Goal: Task Accomplishment & Management: Manage account settings

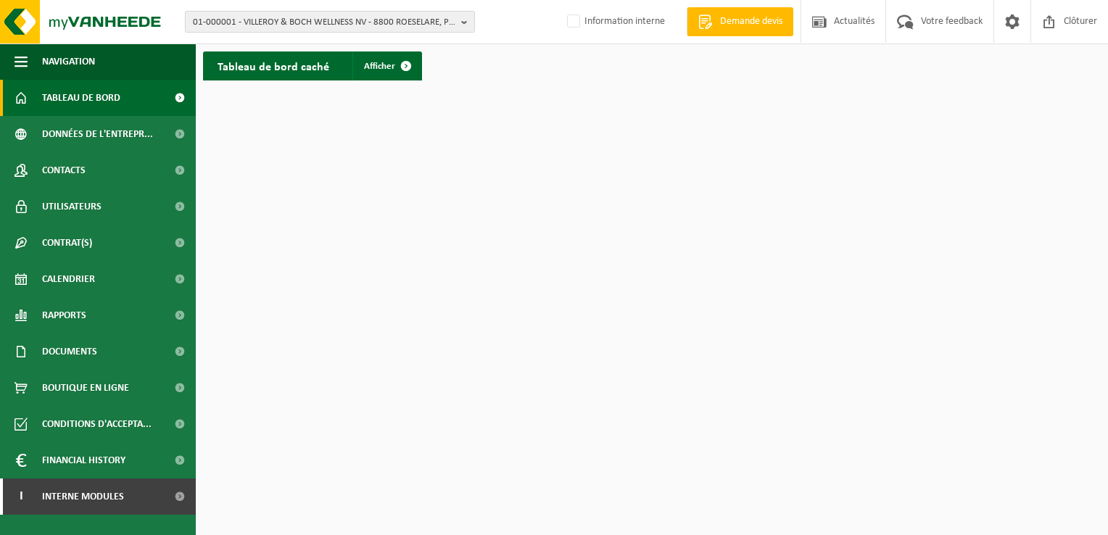
click at [329, 14] on span "01-000001 - VILLEROY & BOCH WELLNESS NV - 8800 ROESELARE, POPULIERSTRAAT 1" at bounding box center [324, 23] width 263 height 22
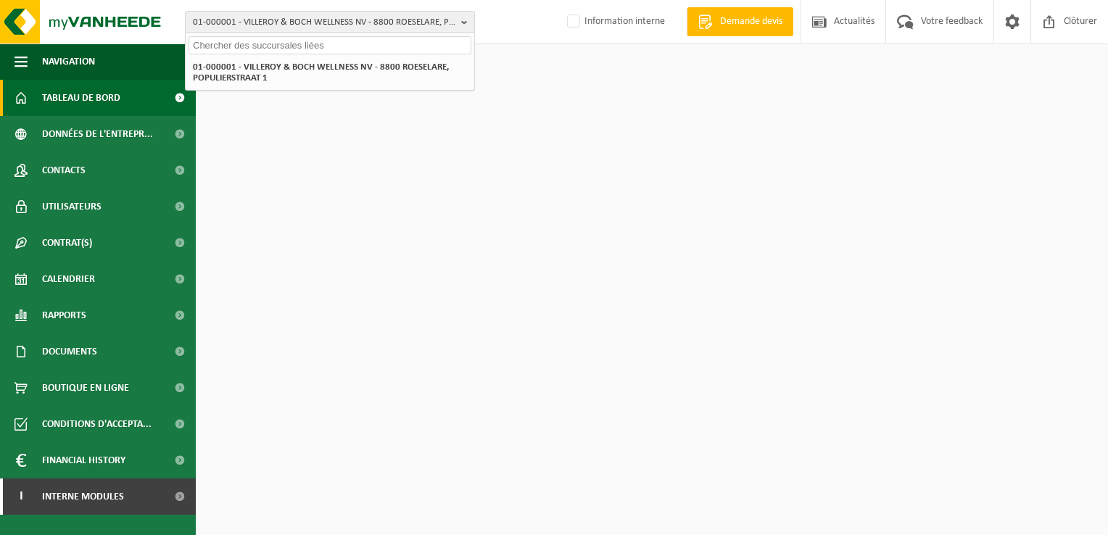
type input "0"
type input "10-185484"
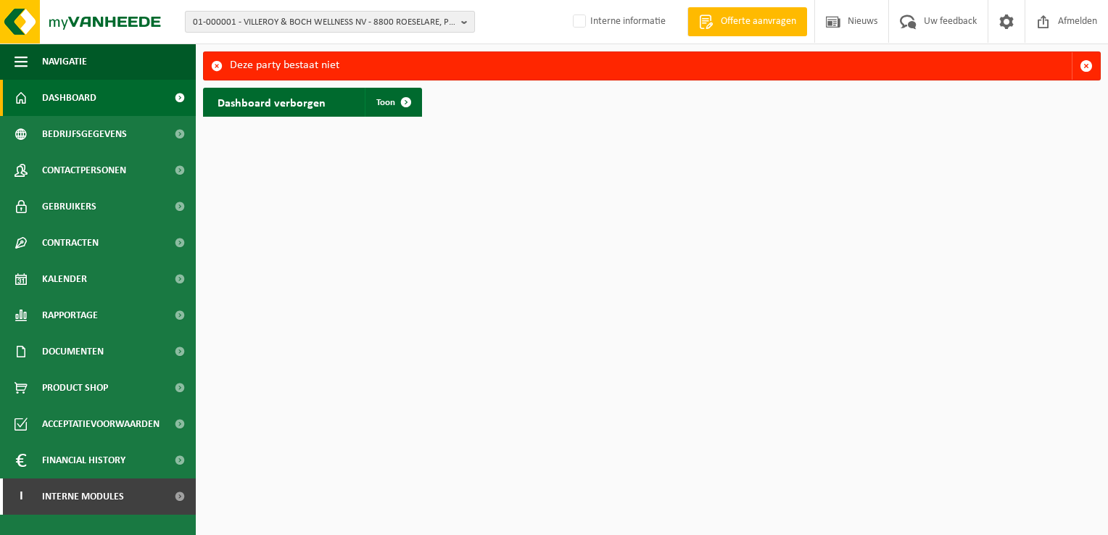
click at [347, 28] on span "01-000001 - VILLEROY & BOCH WELLNESS NV - 8800 ROESELARE, POPULIERSTRAAT 1" at bounding box center [324, 23] width 263 height 22
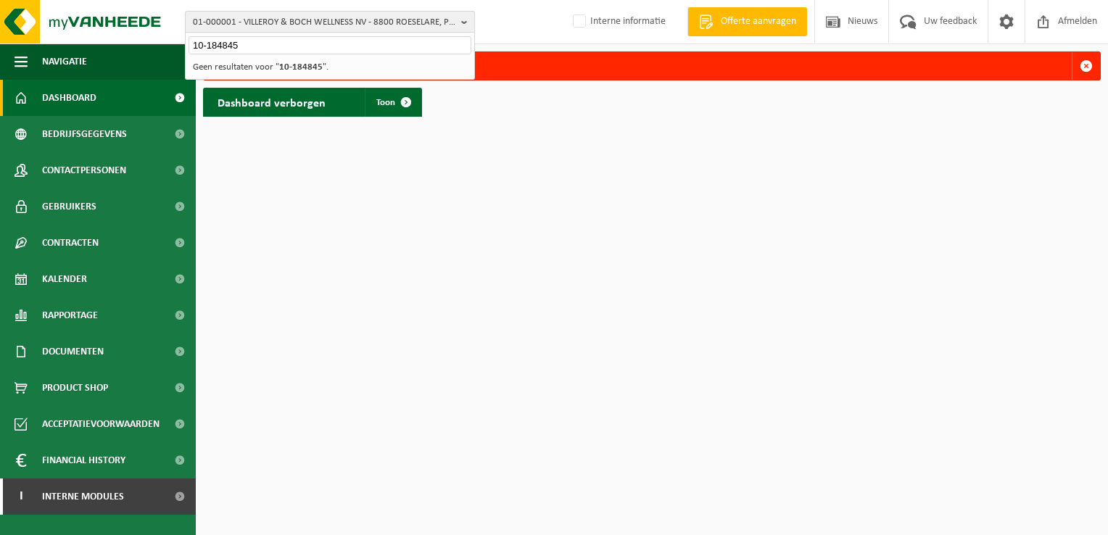
type input "10-184845"
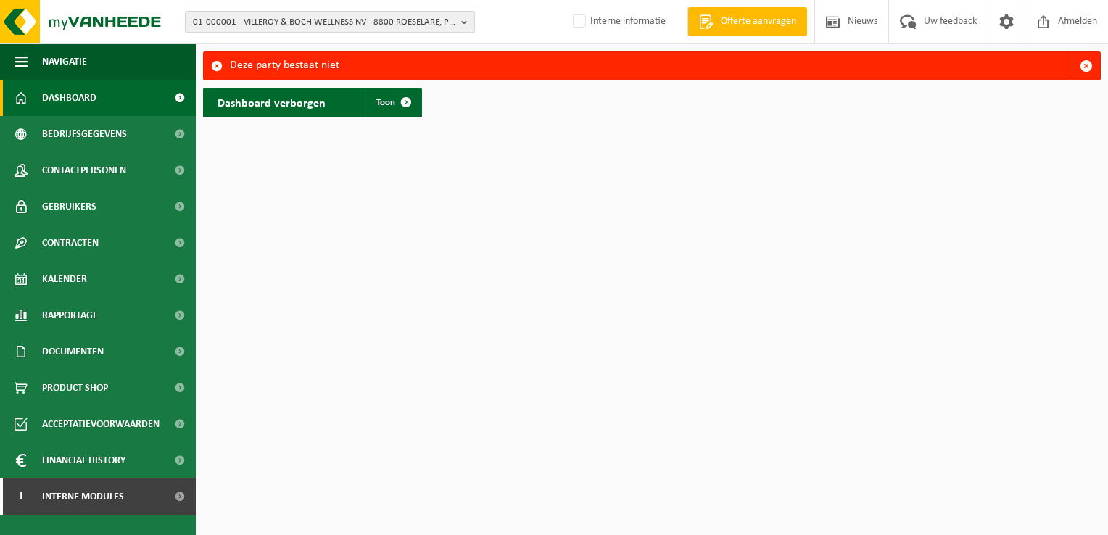
click at [227, 19] on span "01-000001 - VILLEROY & BOCH WELLNESS NV - 8800 ROESELARE, POPULIERSTRAAT 1" at bounding box center [324, 23] width 263 height 22
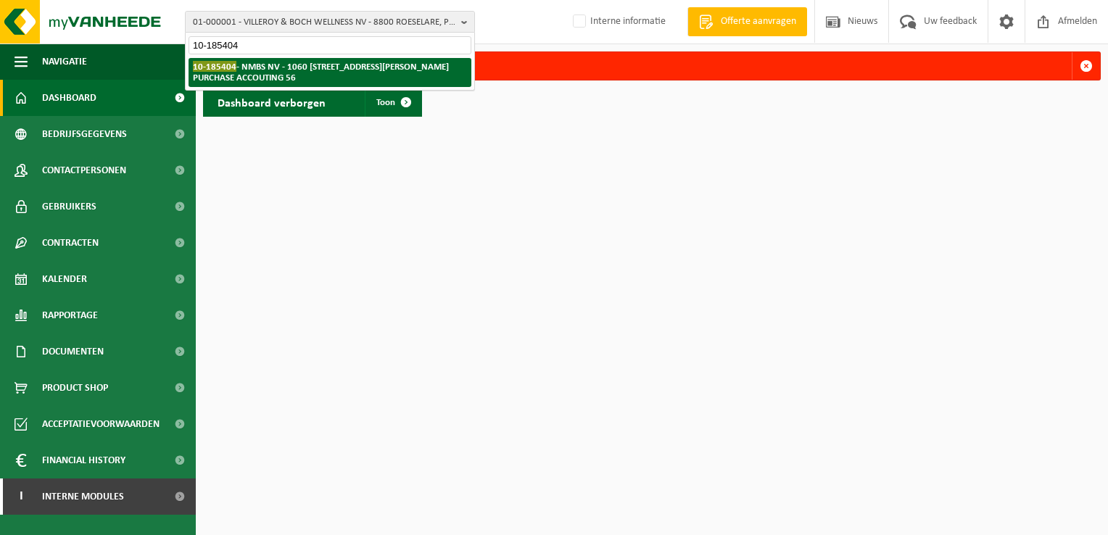
type input "10-185404"
click at [298, 78] on strong "10-185404 - NMBS NV - 1060 [GEOGRAPHIC_DATA][PERSON_NAME]-01 B-FI.224 PURCHASE …" at bounding box center [321, 72] width 256 height 22
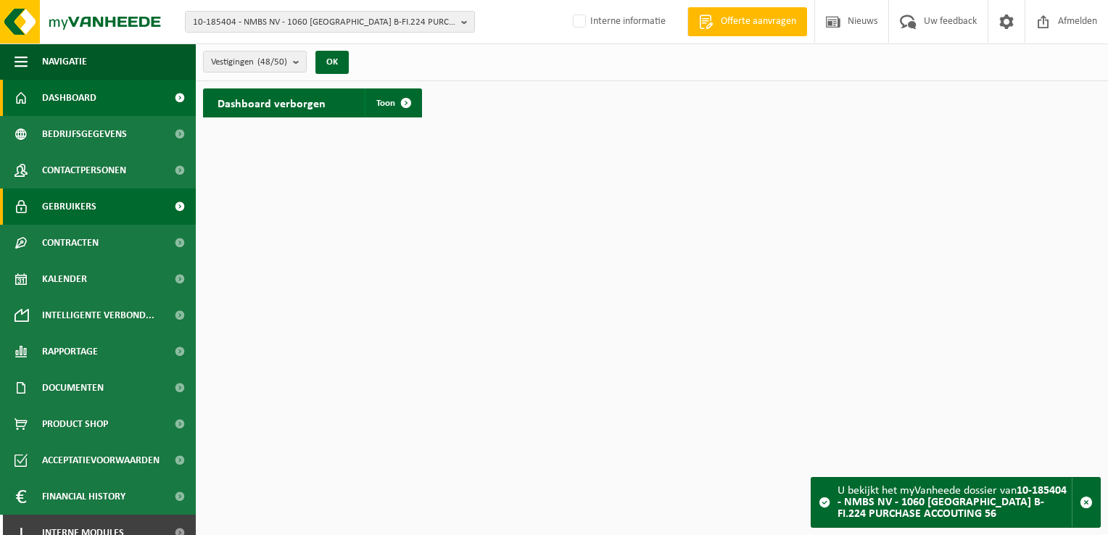
click at [80, 206] on span "Gebruikers" at bounding box center [69, 207] width 54 height 36
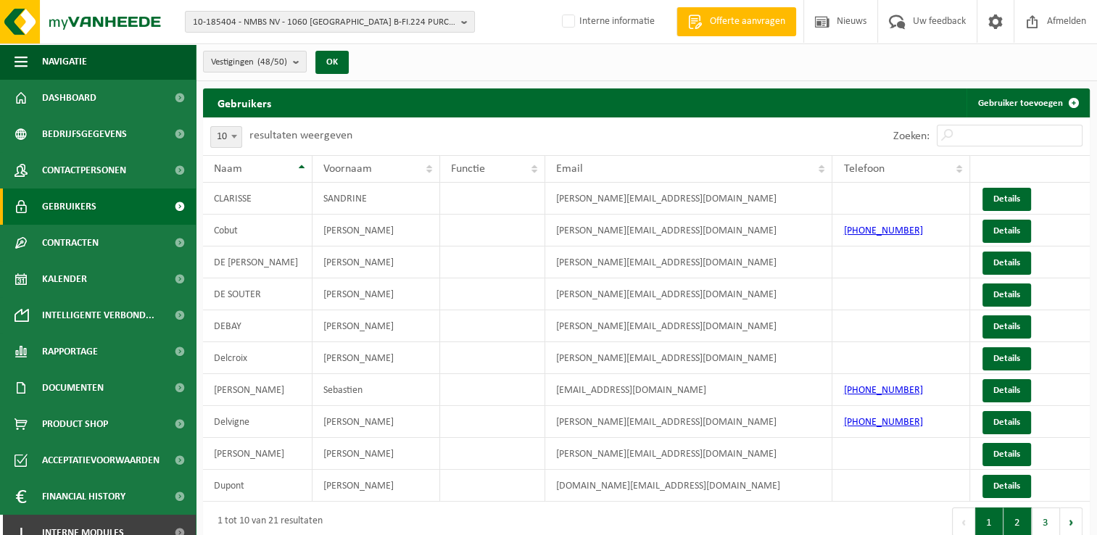
click at [1007, 515] on button "2" at bounding box center [1018, 522] width 28 height 29
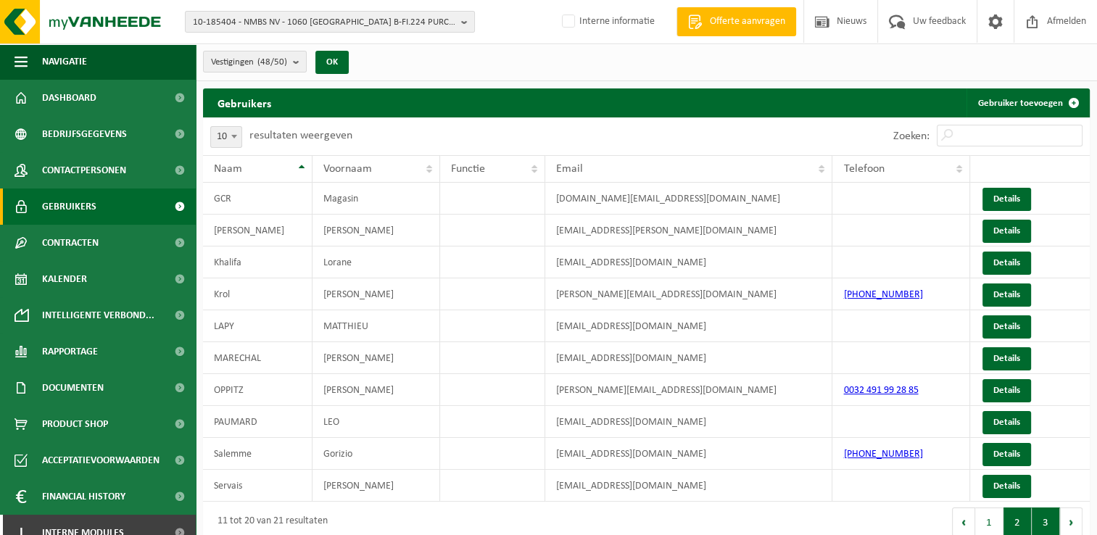
click at [1044, 519] on button "3" at bounding box center [1046, 522] width 28 height 29
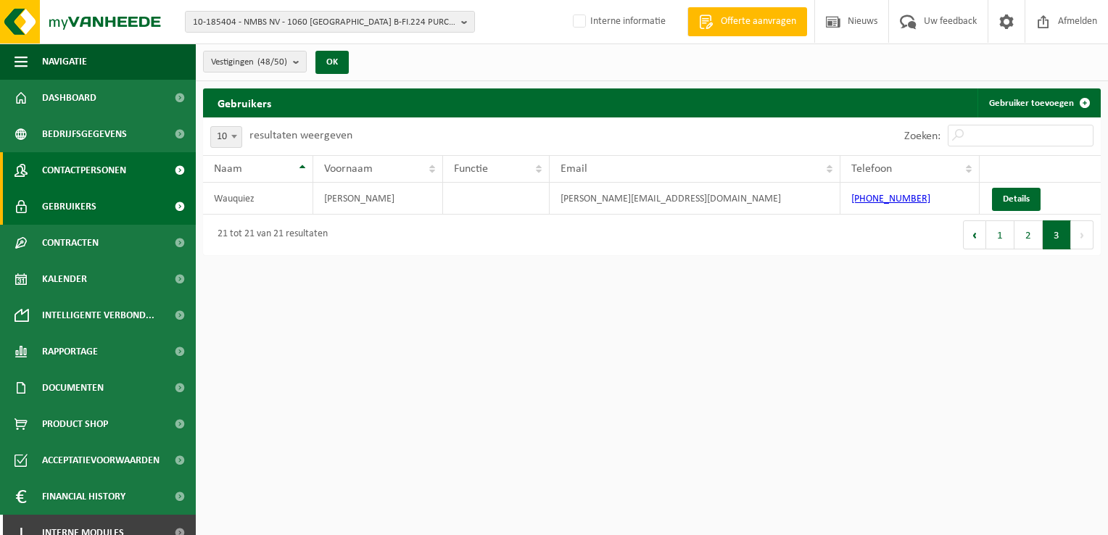
click at [89, 169] on span "Contactpersonen" at bounding box center [84, 170] width 84 height 36
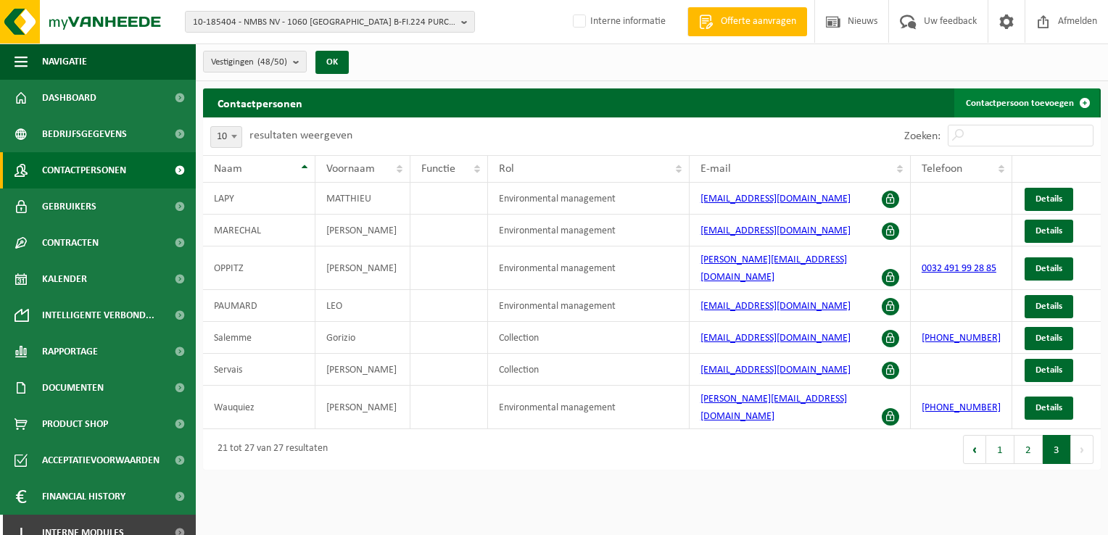
click at [1027, 102] on link "Contactpersoon toevoegen" at bounding box center [1026, 102] width 145 height 29
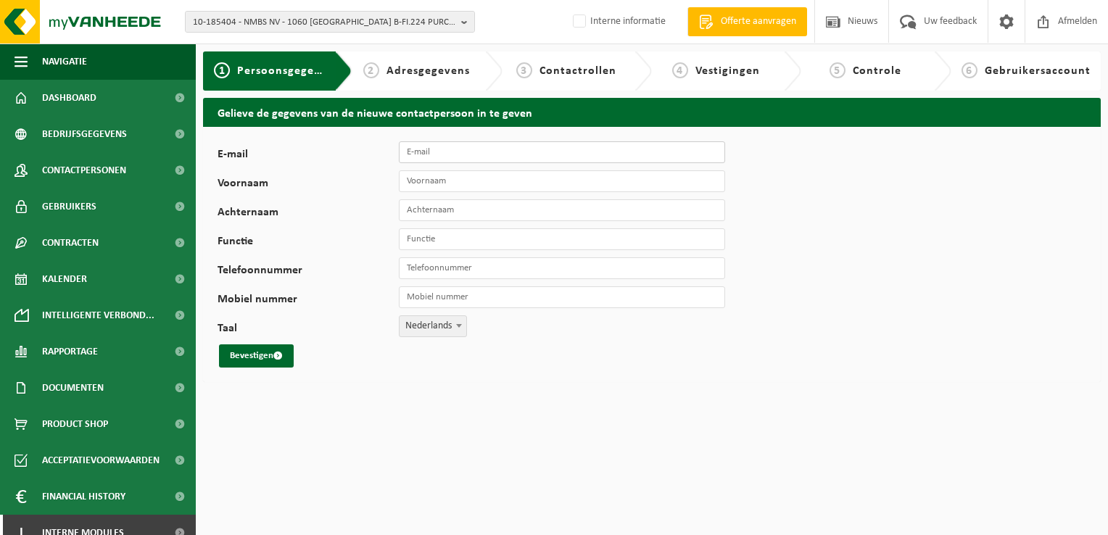
click at [479, 155] on input "E-mail" at bounding box center [562, 152] width 326 height 22
paste input "steve.laenen@belgiantrain.be"
type input "steve.laenen@belgiantrain.be"
type input "s"
type input "Steve"
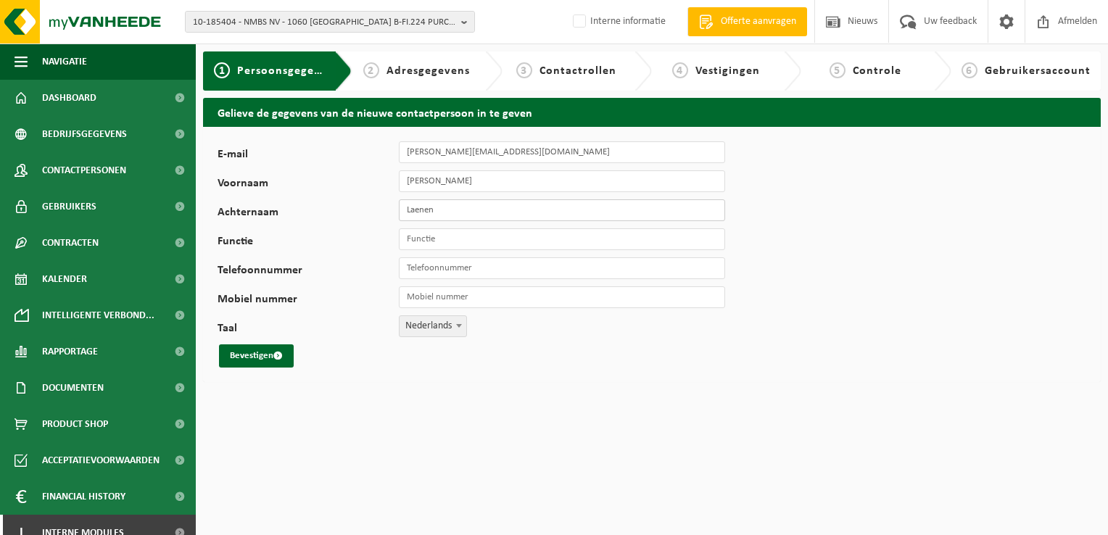
type input "Laenen"
type input "Milieuadviseur"
type input "+32 492 18 27 99"
click at [247, 354] on button "Bevestigen" at bounding box center [256, 356] width 75 height 23
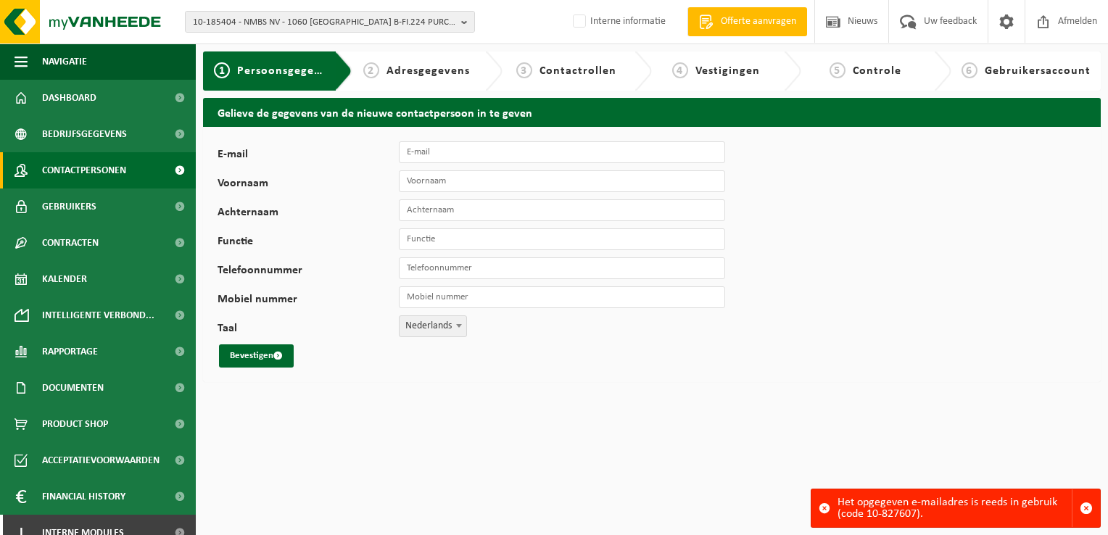
click at [83, 173] on span "Contactpersonen" at bounding box center [84, 170] width 84 height 36
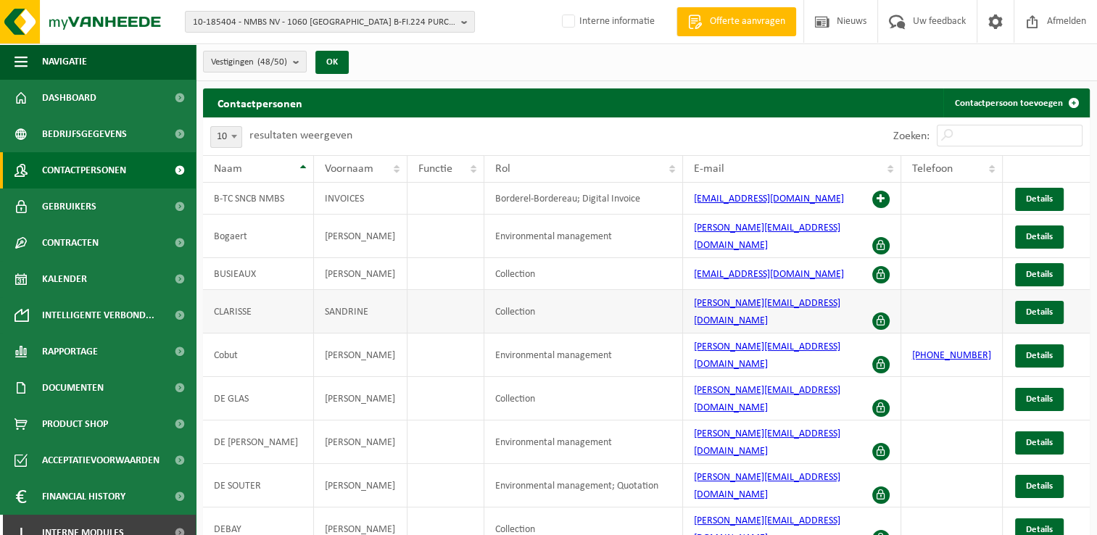
scroll to position [12, 0]
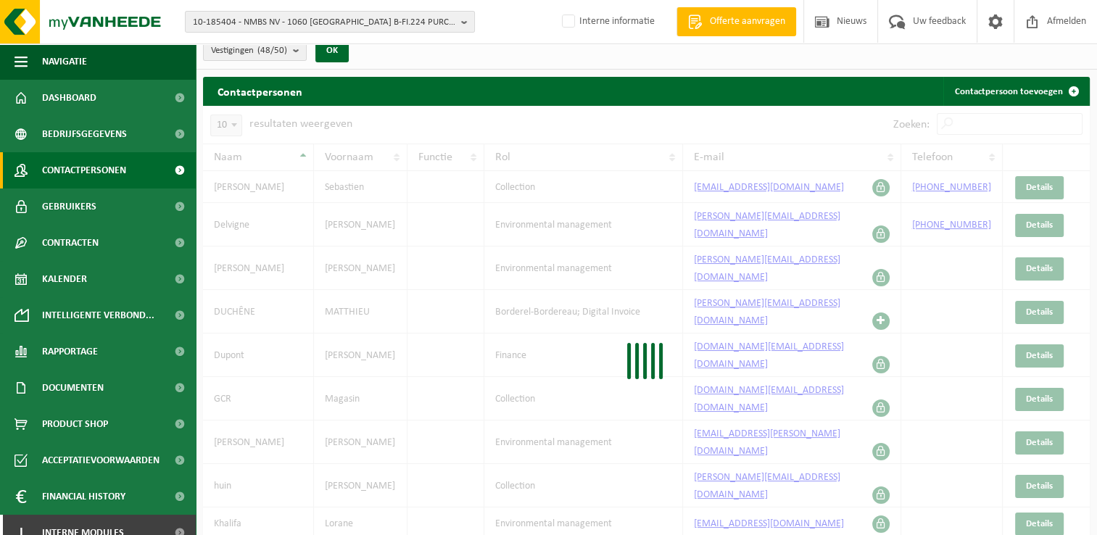
scroll to position [0, 0]
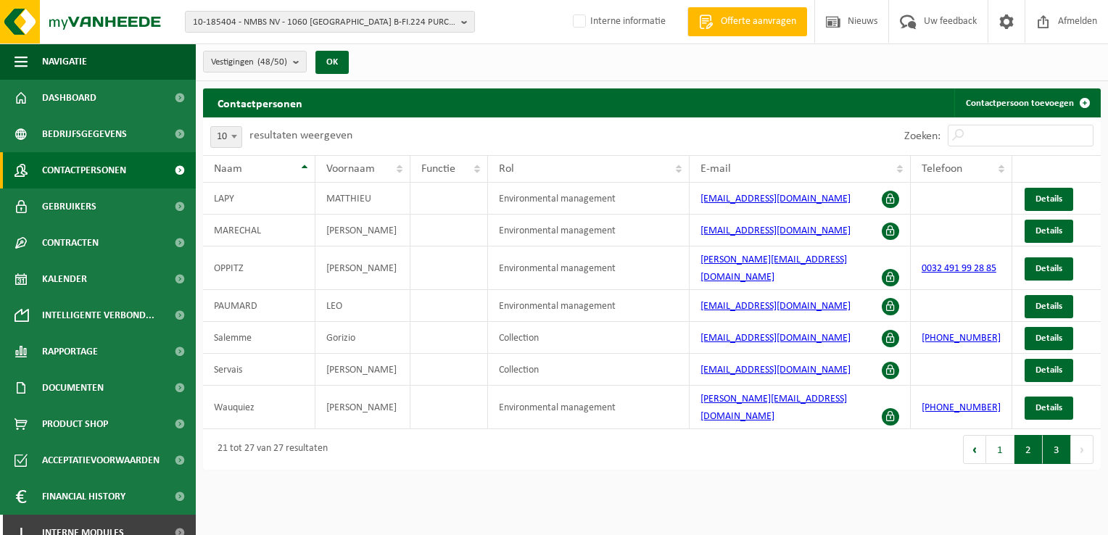
click at [1037, 435] on button "2" at bounding box center [1029, 449] width 28 height 29
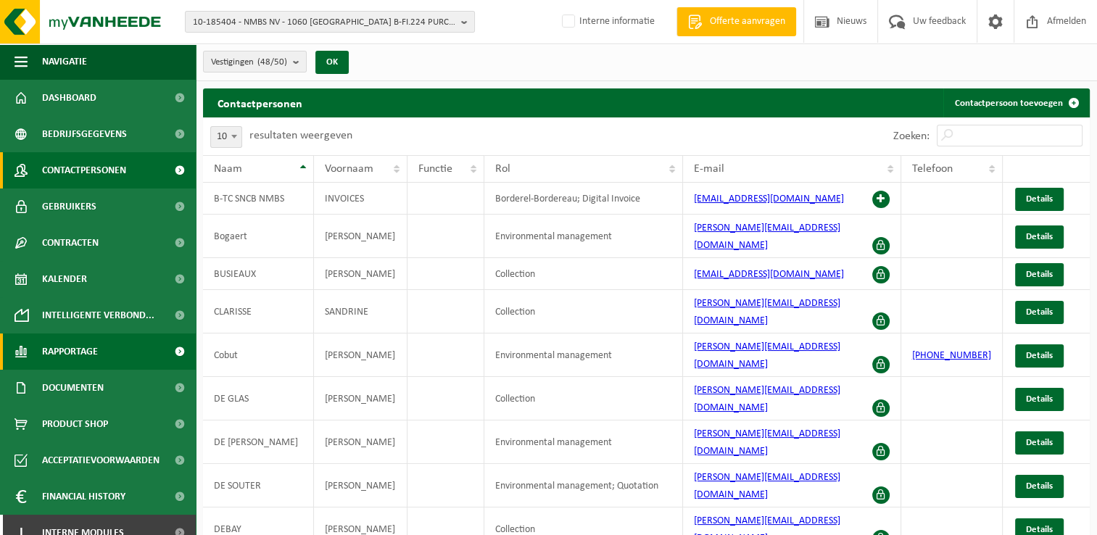
click at [92, 350] on span "Rapportage" at bounding box center [70, 352] width 56 height 36
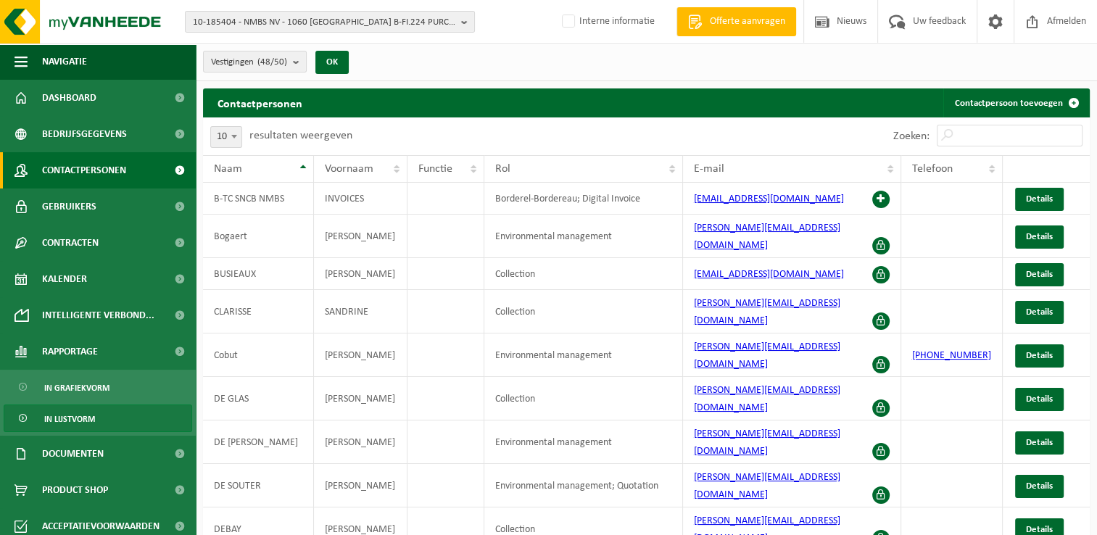
click at [92, 416] on span "In lijstvorm" at bounding box center [69, 419] width 51 height 28
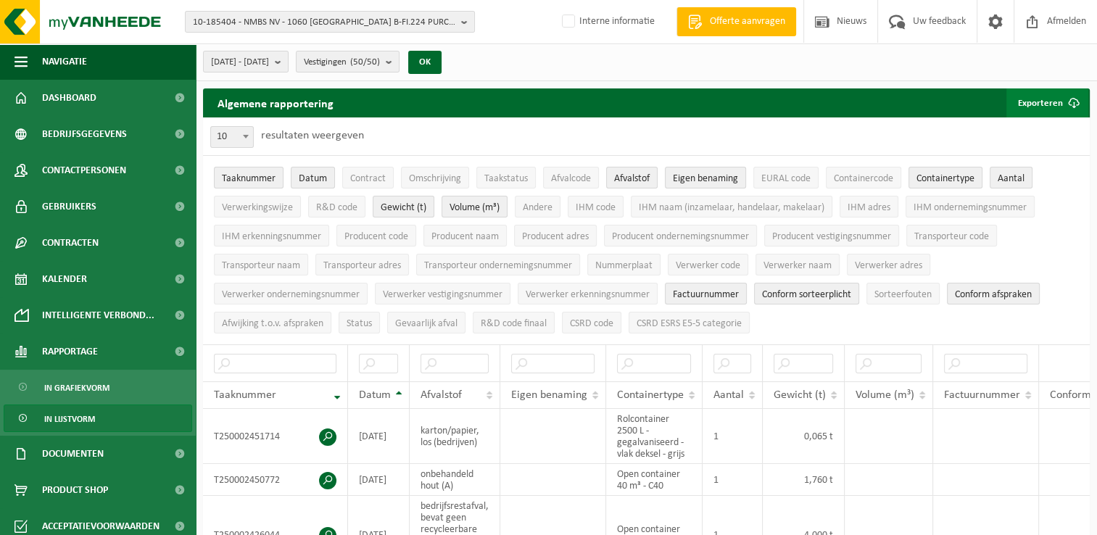
click at [1041, 106] on button "Exporteren" at bounding box center [1048, 102] width 82 height 29
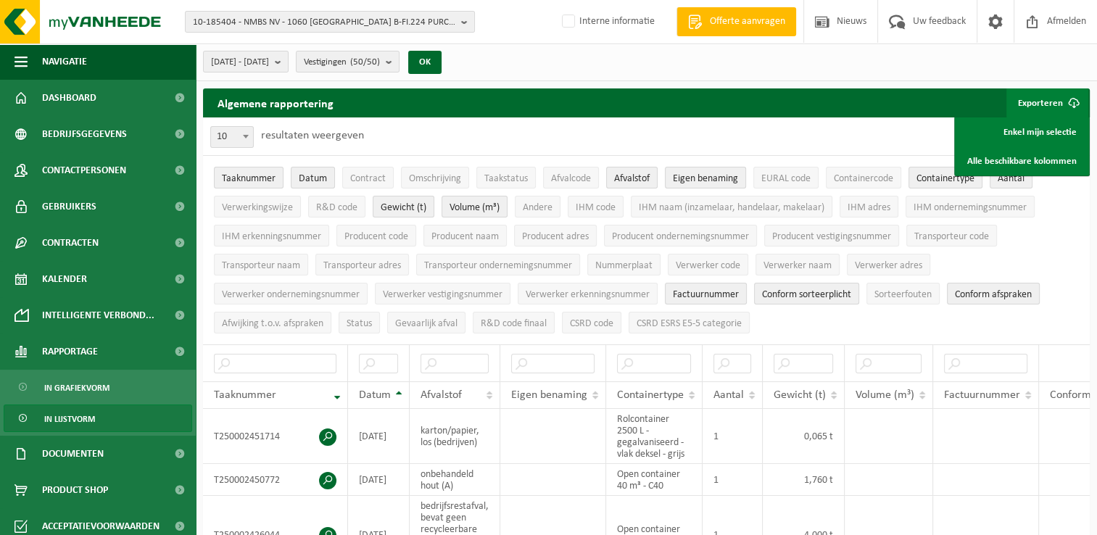
click at [564, 65] on div "2025-03-01 - 2025-08-28 Huidige maand Vorige maand Laatste 6 maanden Huidig jaa…" at bounding box center [647, 63] width 902 height 38
click at [281, 23] on span "10-185404 - NMBS NV - 1060 [GEOGRAPHIC_DATA] B-FI.224 PURCHASE ACCOUTING 56" at bounding box center [324, 23] width 263 height 22
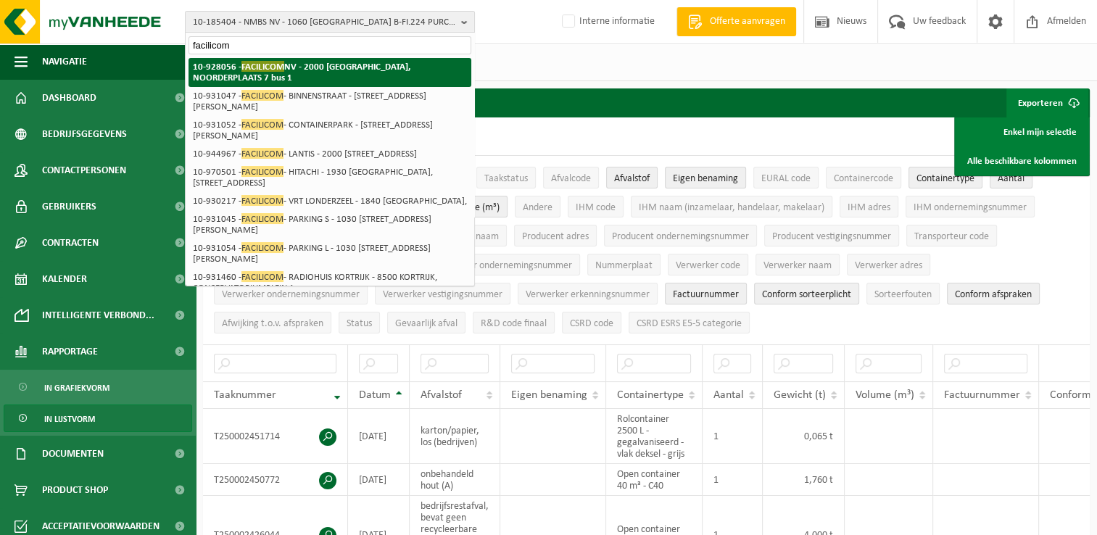
type input "facilicom"
click at [276, 68] on span "FACILICOM" at bounding box center [263, 66] width 43 height 11
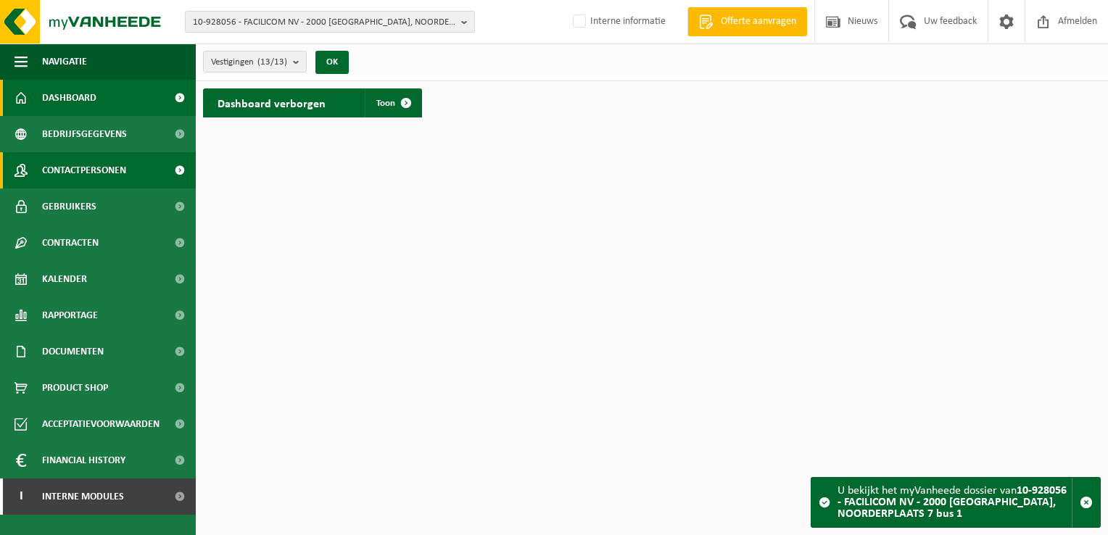
click at [99, 171] on span "Contactpersonen" at bounding box center [84, 170] width 84 height 36
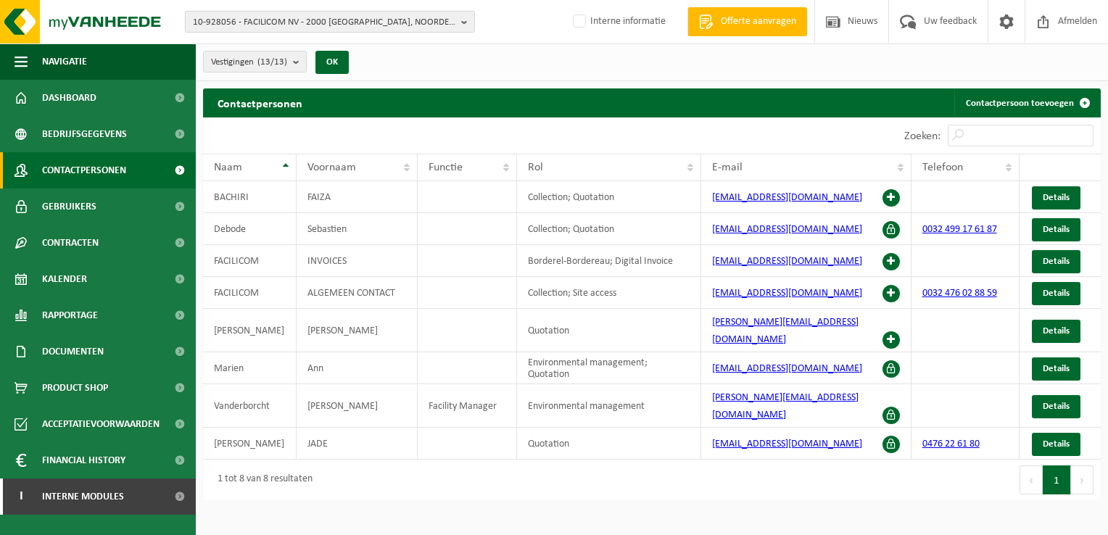
click at [426, 22] on span "10-928056 - FACILICOM NV - 2000 [GEOGRAPHIC_DATA], NOORDERPLAATS 7 bus 1" at bounding box center [324, 23] width 263 height 22
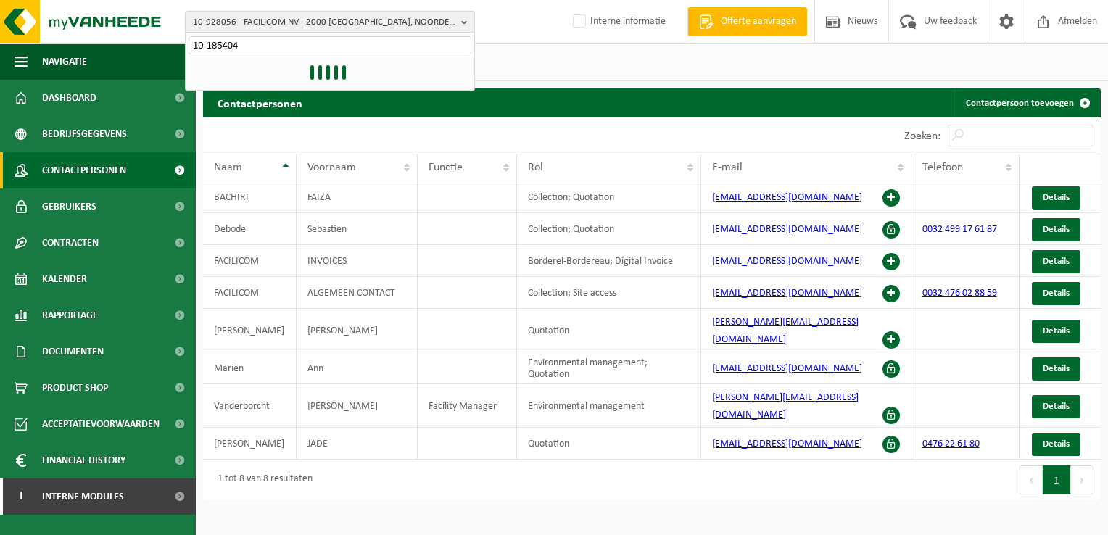
type input "10-185404"
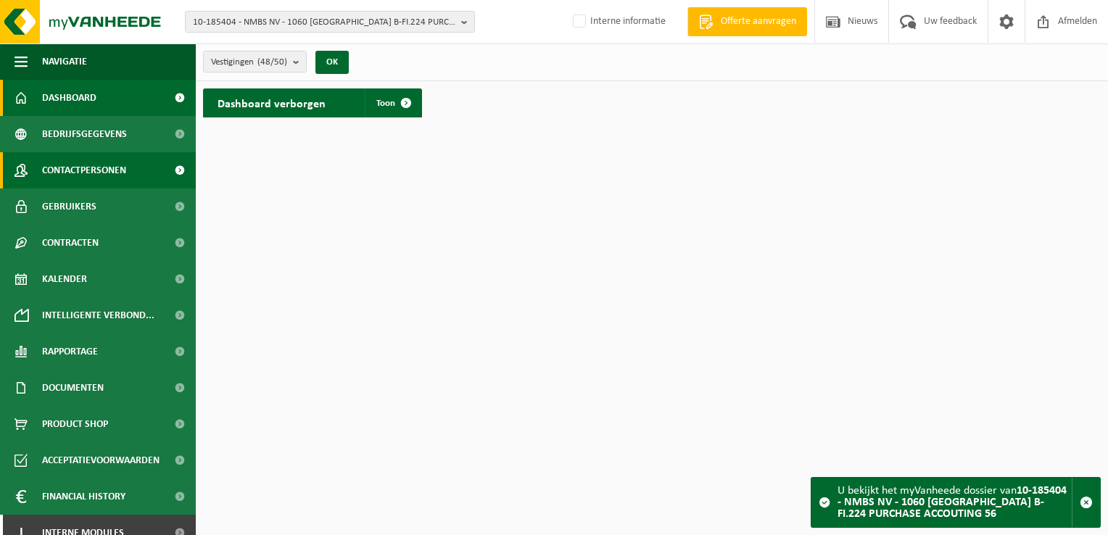
click at [119, 167] on span "Contactpersonen" at bounding box center [84, 170] width 84 height 36
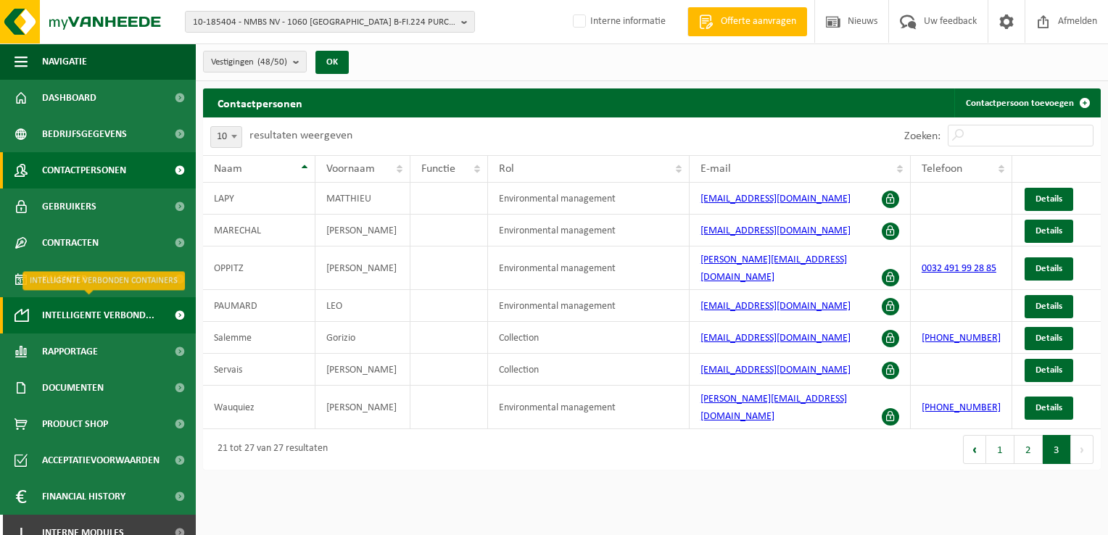
click at [81, 317] on span "Intelligente verbond..." at bounding box center [98, 315] width 112 height 36
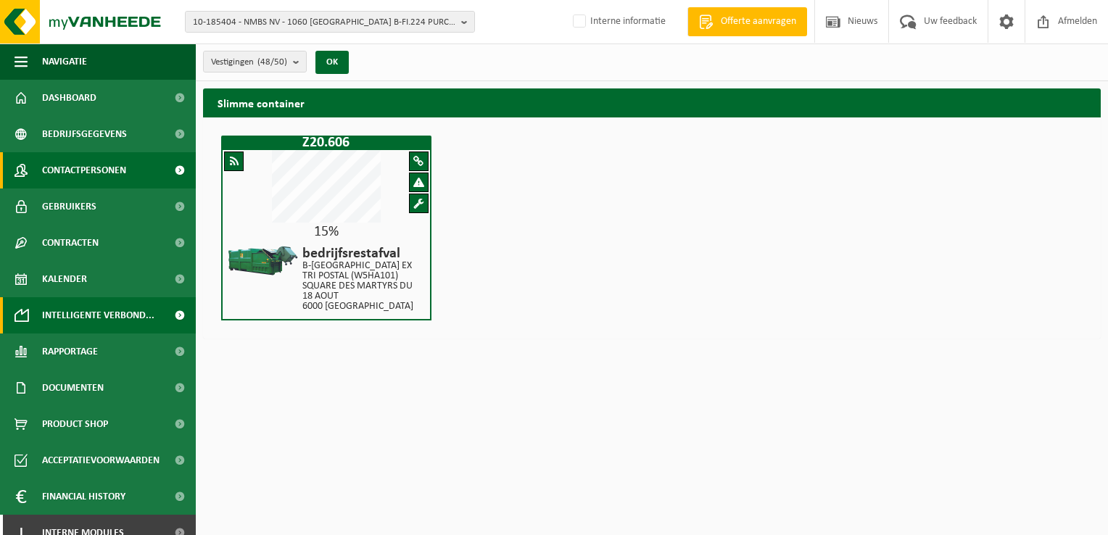
click at [76, 174] on span "Contactpersonen" at bounding box center [84, 170] width 84 height 36
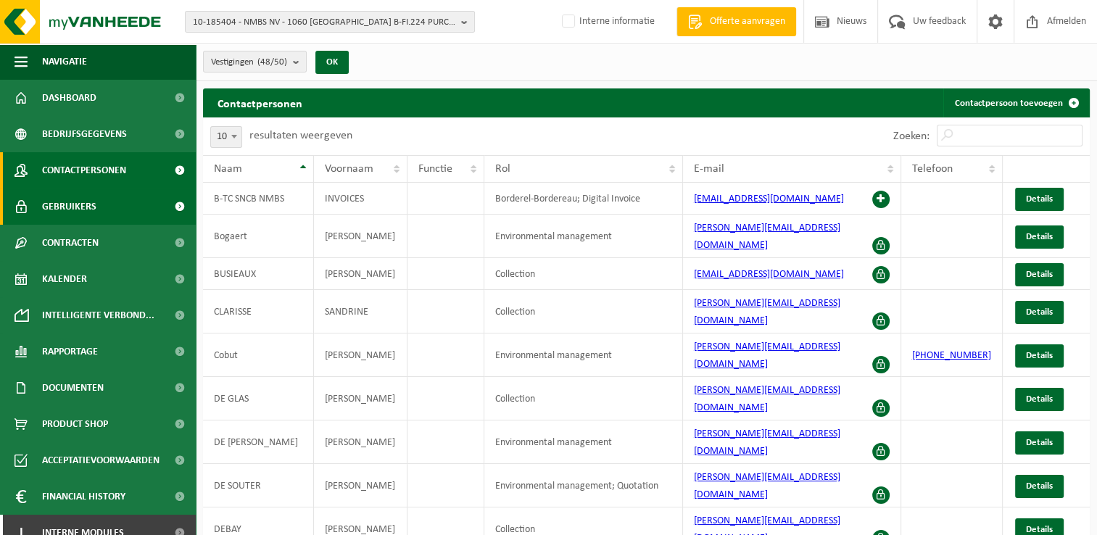
click at [90, 205] on span "Gebruikers" at bounding box center [69, 207] width 54 height 36
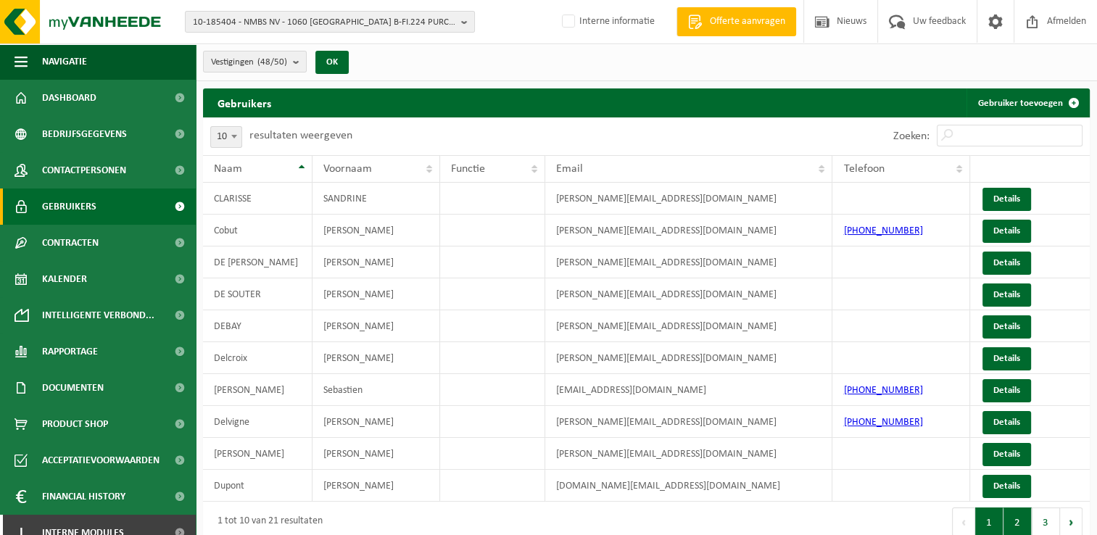
click at [1018, 526] on button "2" at bounding box center [1018, 522] width 28 height 29
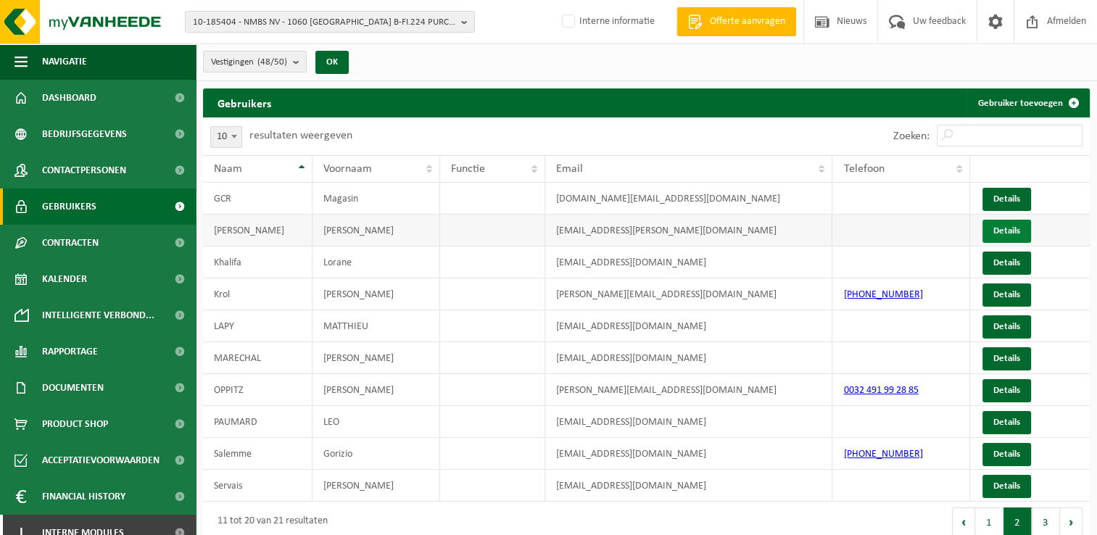
click at [997, 231] on link "Details" at bounding box center [1007, 231] width 49 height 23
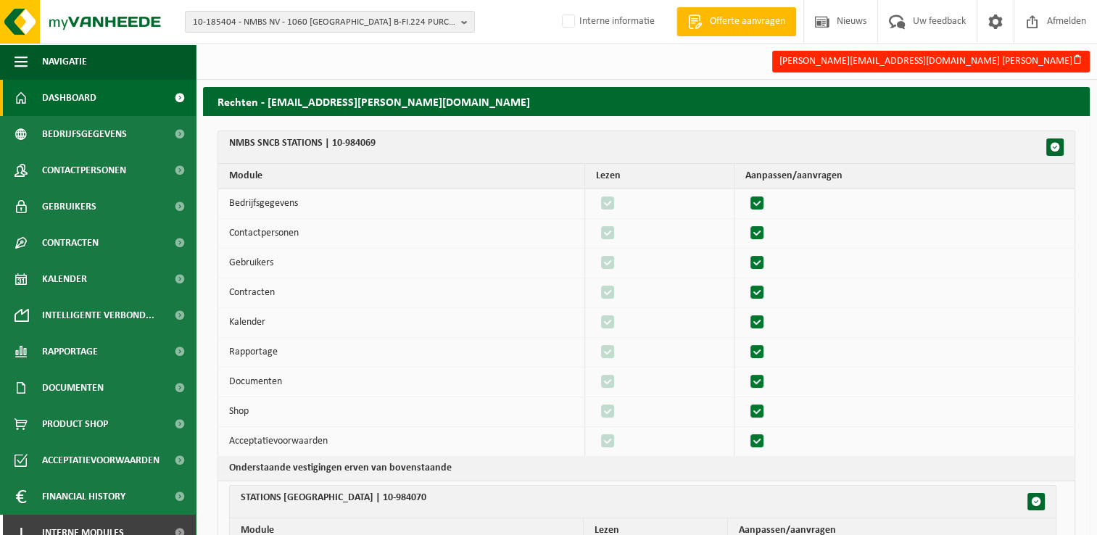
click at [70, 94] on span "Dashboard" at bounding box center [69, 98] width 54 height 36
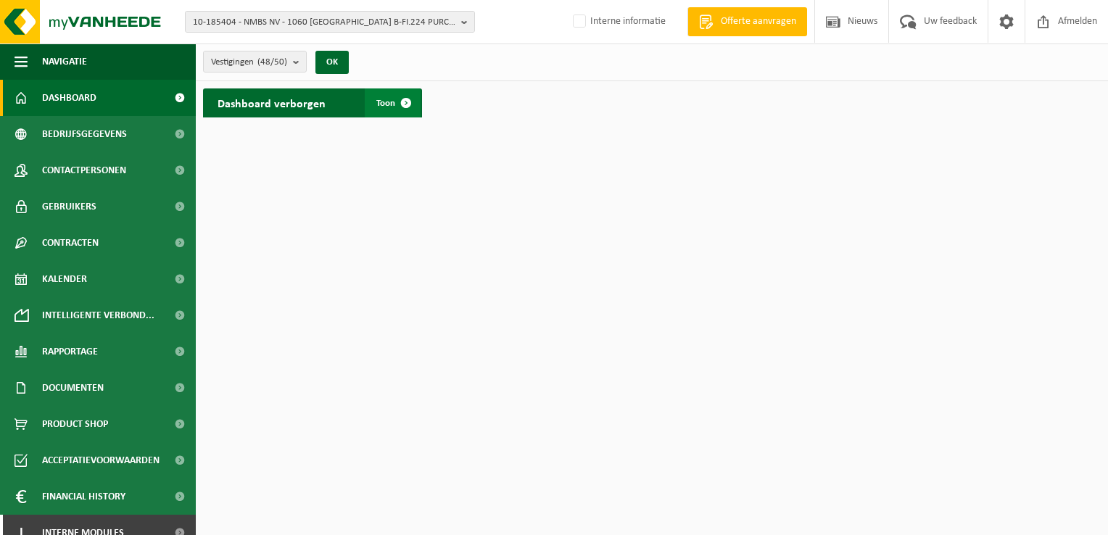
click at [380, 99] on span "Toon" at bounding box center [385, 103] width 19 height 9
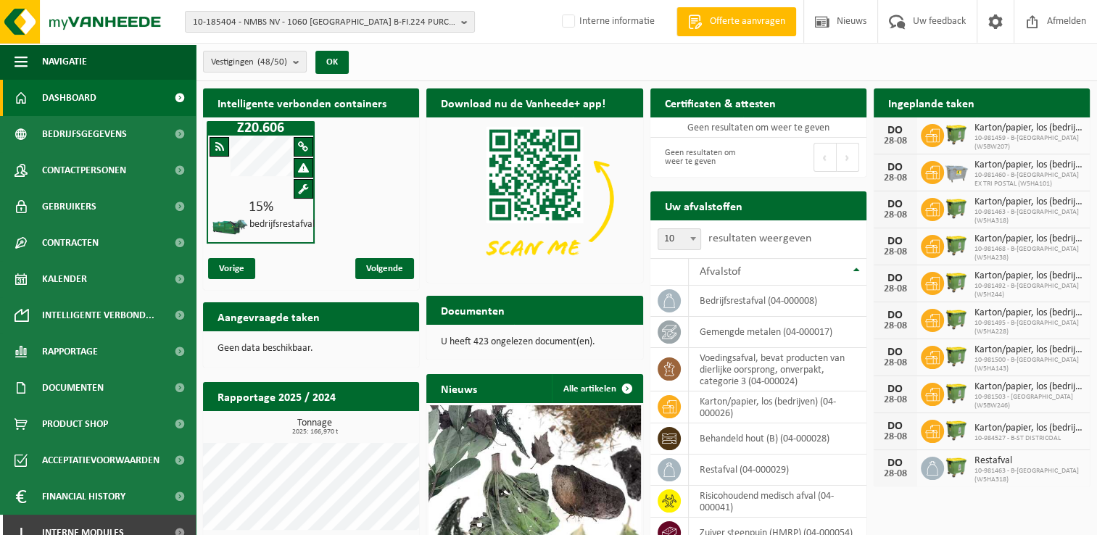
click at [271, 181] on div at bounding box center [262, 168] width 62 height 65
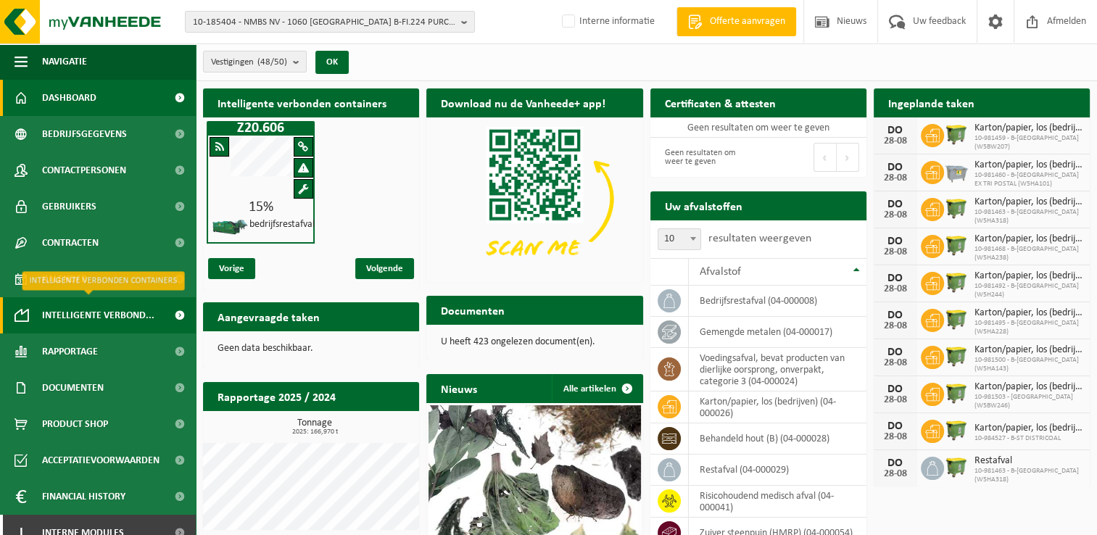
click at [110, 321] on span "Intelligente verbond..." at bounding box center [98, 315] width 112 height 36
